Goal: Check status: Check status

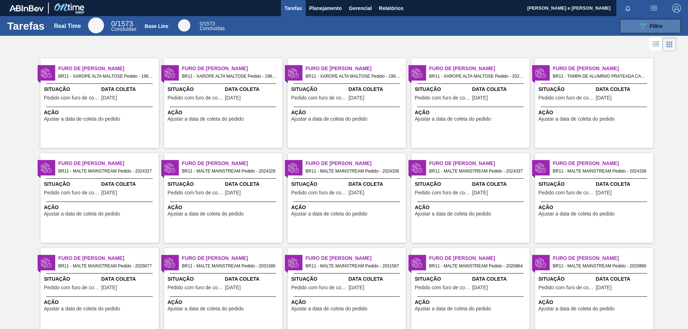
click at [648, 26] on div "089F7B8B-B2A5-4AFE-B5C0-19BA573D28AC Filtro" at bounding box center [650, 26] width 24 height 9
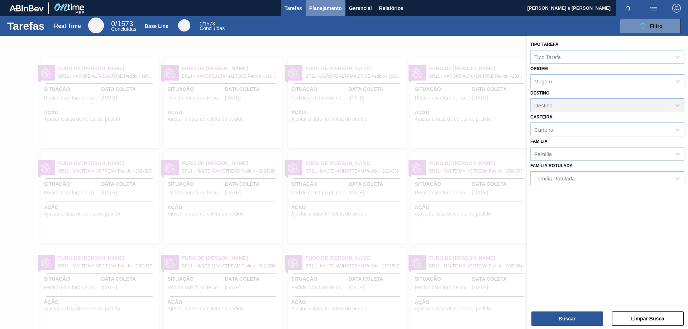
click at [319, 7] on span "Planejamento" at bounding box center [325, 8] width 33 height 9
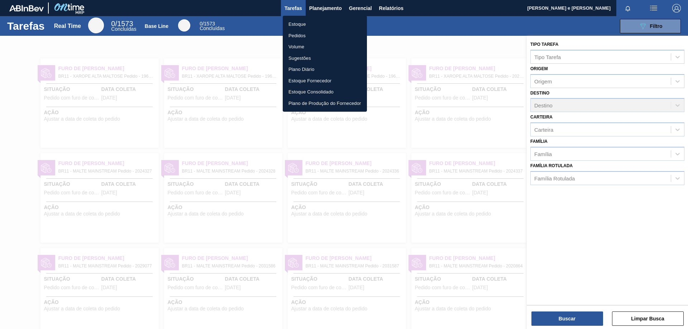
click at [296, 23] on li "Estoque" at bounding box center [325, 24] width 84 height 11
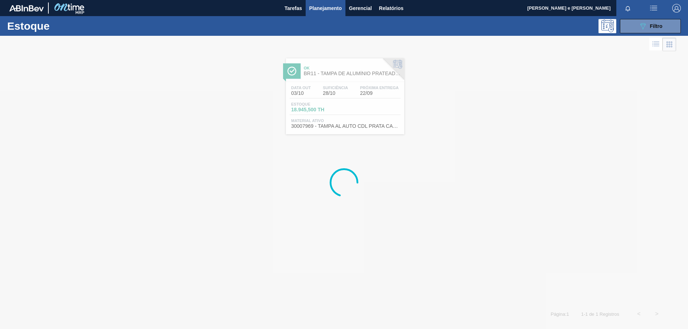
click at [543, 96] on div at bounding box center [344, 182] width 688 height 293
click at [656, 25] on span "Filtro" at bounding box center [656, 26] width 13 height 6
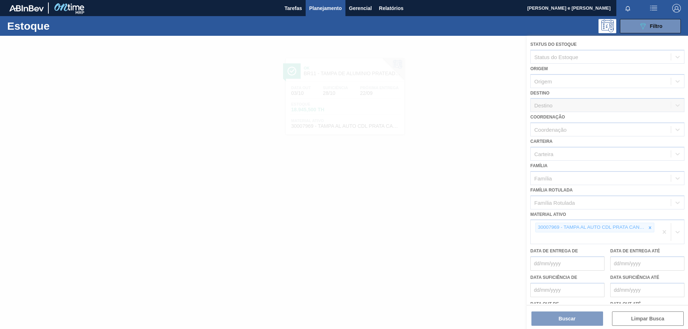
click at [649, 230] on div at bounding box center [344, 182] width 688 height 293
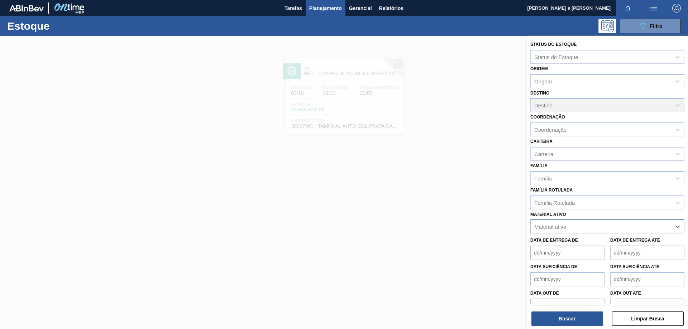
paste ativo "30003189"
type ativo "30003189"
click at [595, 245] on div "30003189 - TAMPA AL CDL DOURADA LATA AUTOMATICA" at bounding box center [607, 244] width 154 height 13
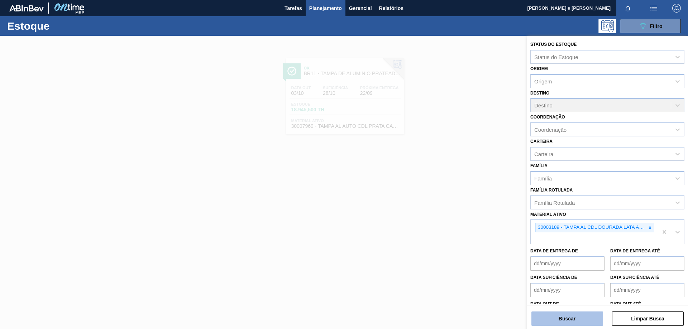
click at [579, 321] on button "Buscar" at bounding box center [567, 319] width 72 height 14
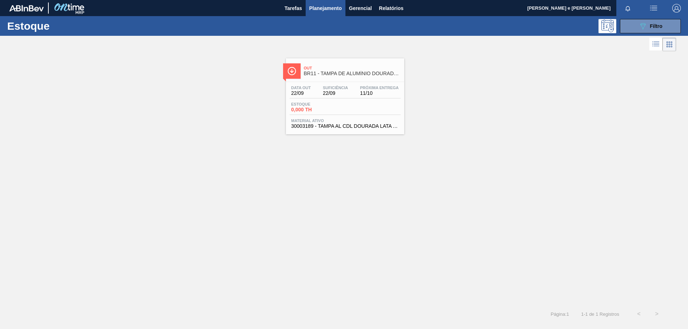
click at [538, 92] on div "Out BR11 - TAMPA DE ALUMÍNIO DOURADA BALL CDL Data out 22/09 Suficiência 22/09 …" at bounding box center [344, 93] width 688 height 81
click at [325, 77] on div "Out BR11 - TAMPA DE ALUMÍNIO DOURADA BALL CDL" at bounding box center [352, 71] width 97 height 16
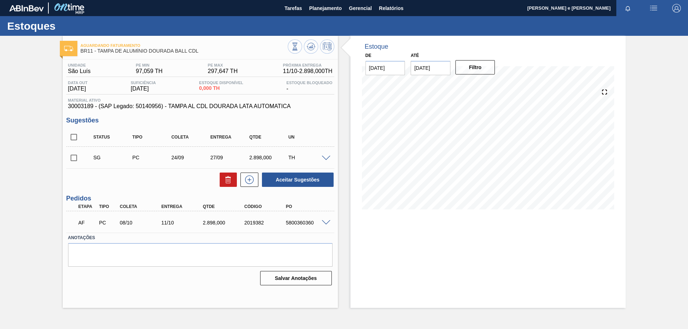
click at [425, 241] on div "Estoque De [DATE] Até [DATE] Filtro" at bounding box center [487, 172] width 275 height 272
click at [409, 249] on div "Estoque De [DATE] Até [DATE] Filtro" at bounding box center [487, 172] width 275 height 272
click at [94, 181] on div "Aceitar Sugestões" at bounding box center [200, 180] width 268 height 16
click at [435, 244] on div "Estoque De [DATE] Até [DATE] Filtro" at bounding box center [487, 172] width 275 height 272
